Goal: Register for event/course

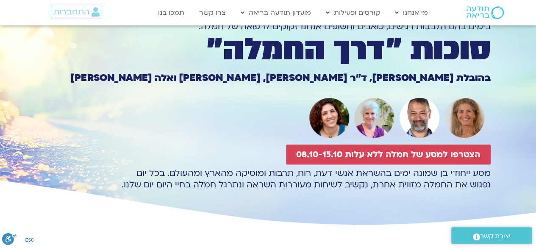
scroll to position [40, 0]
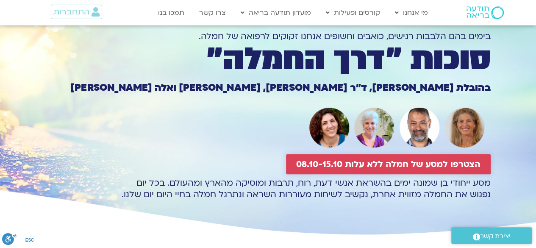
click at [446, 165] on span "הצטרפו למסע של חמלה ללא עלות 08.10-15.10" at bounding box center [388, 164] width 184 height 10
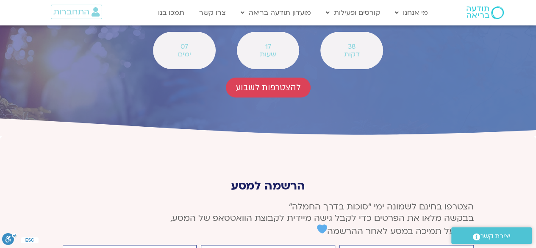
scroll to position [3132, 0]
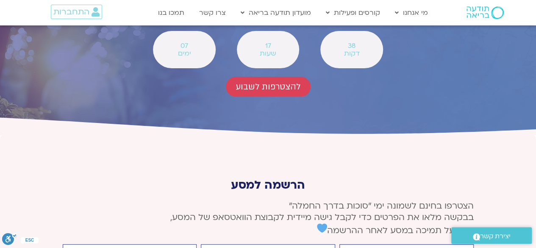
type input "רון כהנא"
type input "0546739507"
type input "ronkahana@gmail.com"
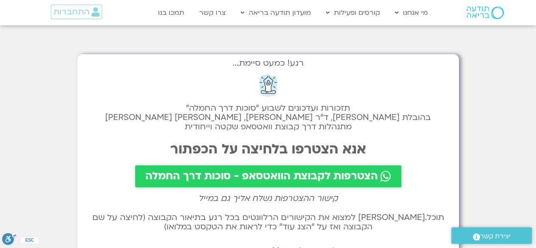
click at [320, 180] on span "הצטרפות לקבוצת הוואטסאפ - סוכות דרך החמלה" at bounding box center [261, 176] width 232 height 12
